Goal: Find specific page/section: Find specific page/section

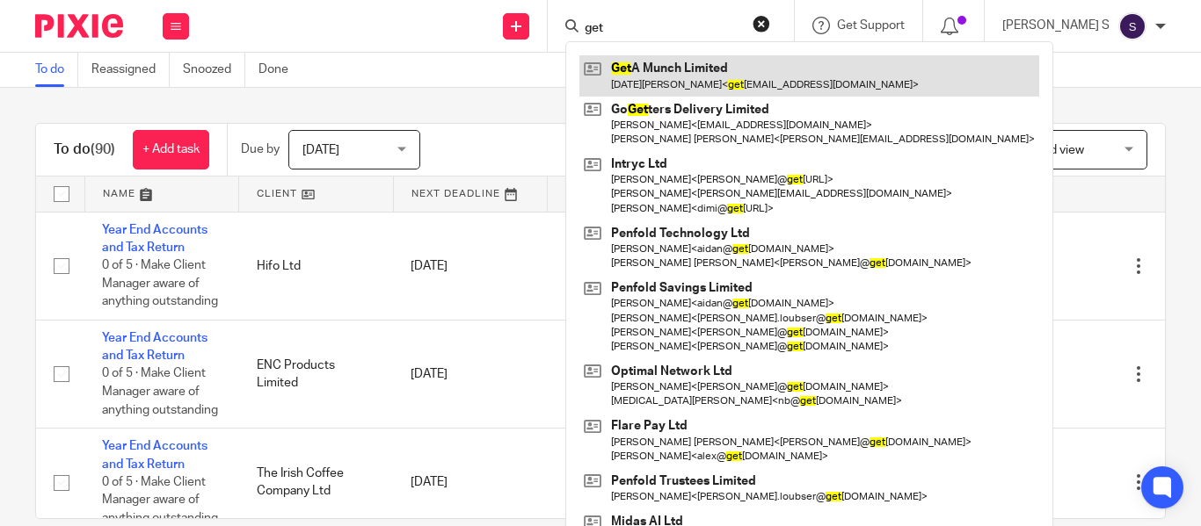
type input "get"
click at [697, 68] on link at bounding box center [809, 75] width 460 height 40
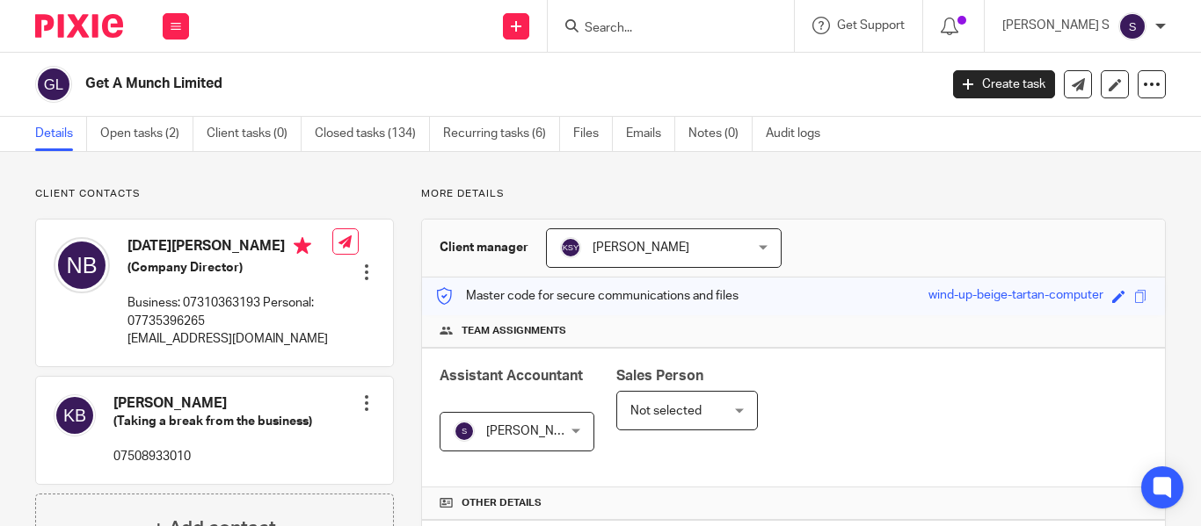
scroll to position [352, 0]
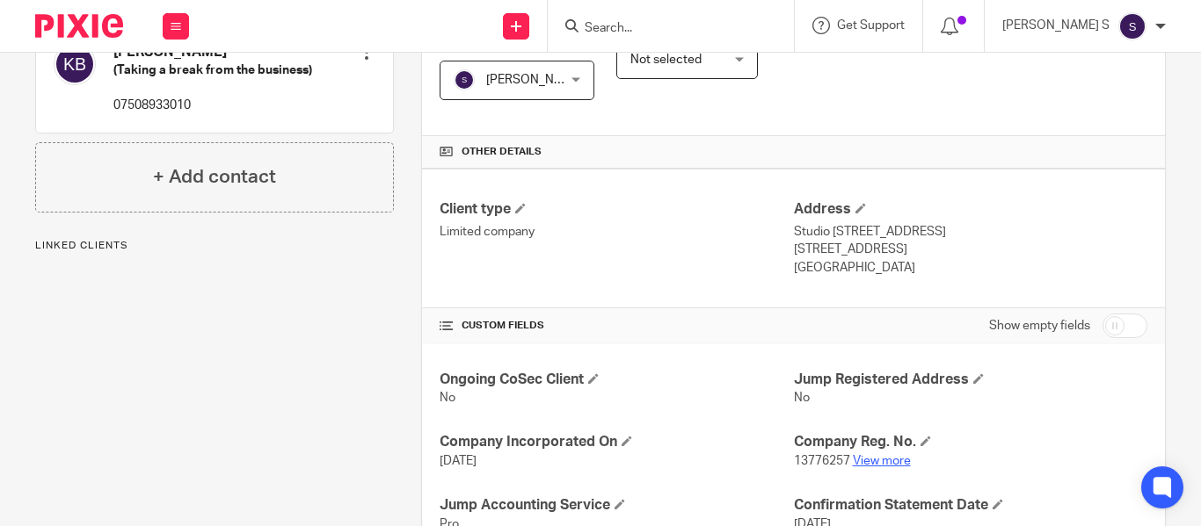
click at [878, 454] on p "13776257 View more" at bounding box center [970, 462] width 353 height 18
click at [882, 461] on link "View more" at bounding box center [882, 461] width 58 height 12
